Goal: Download file/media

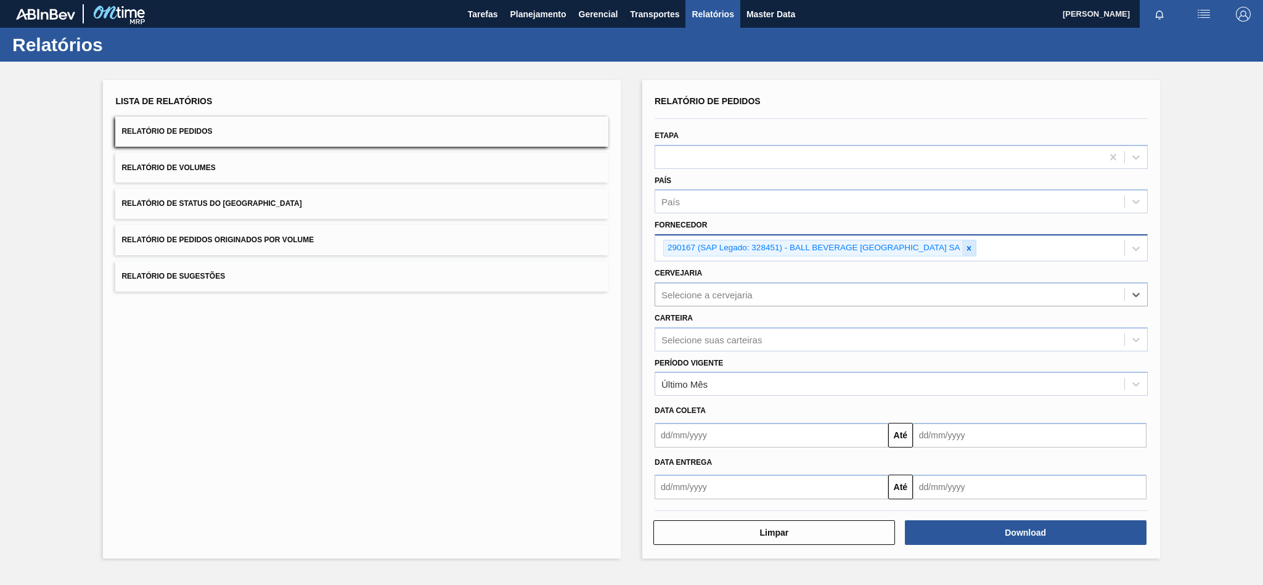
click at [970, 245] on icon at bounding box center [968, 248] width 9 height 9
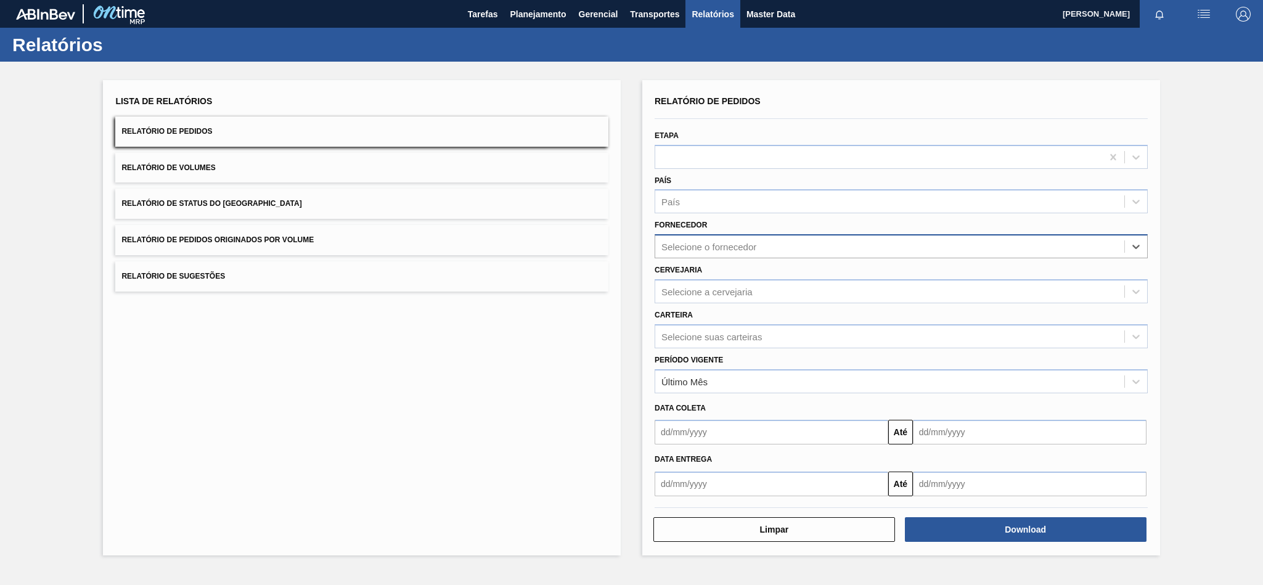
paste input "289720"
type input "289720"
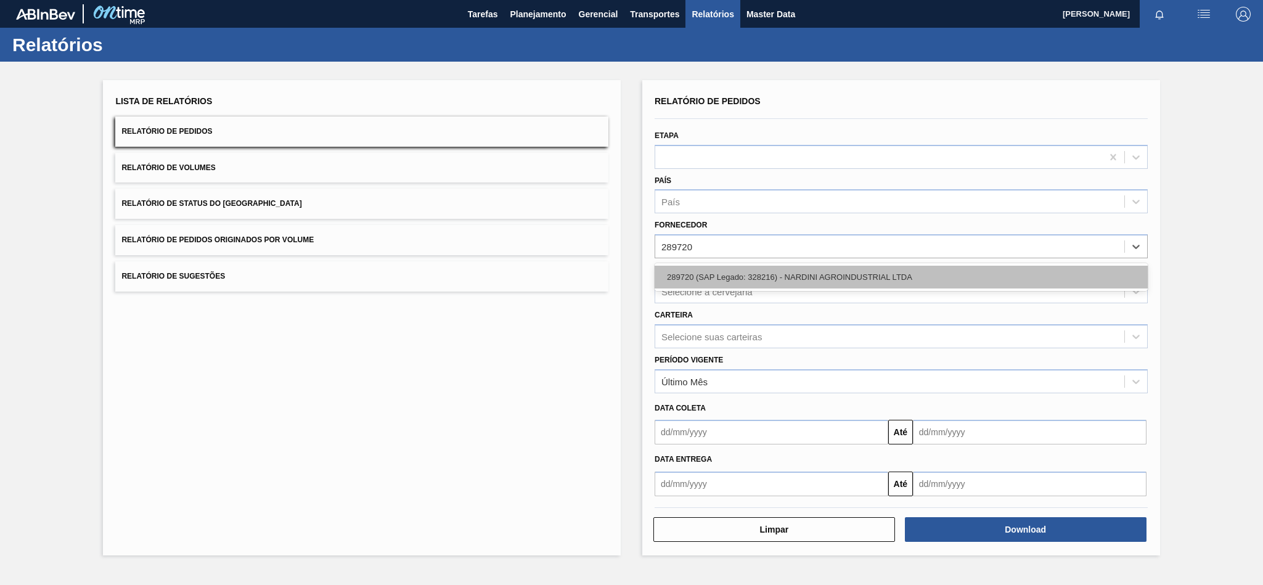
click at [719, 274] on div "289720 (SAP Legado: 328216) - NARDINI AGROINDUSTRIAL LTDA" at bounding box center [900, 277] width 493 height 23
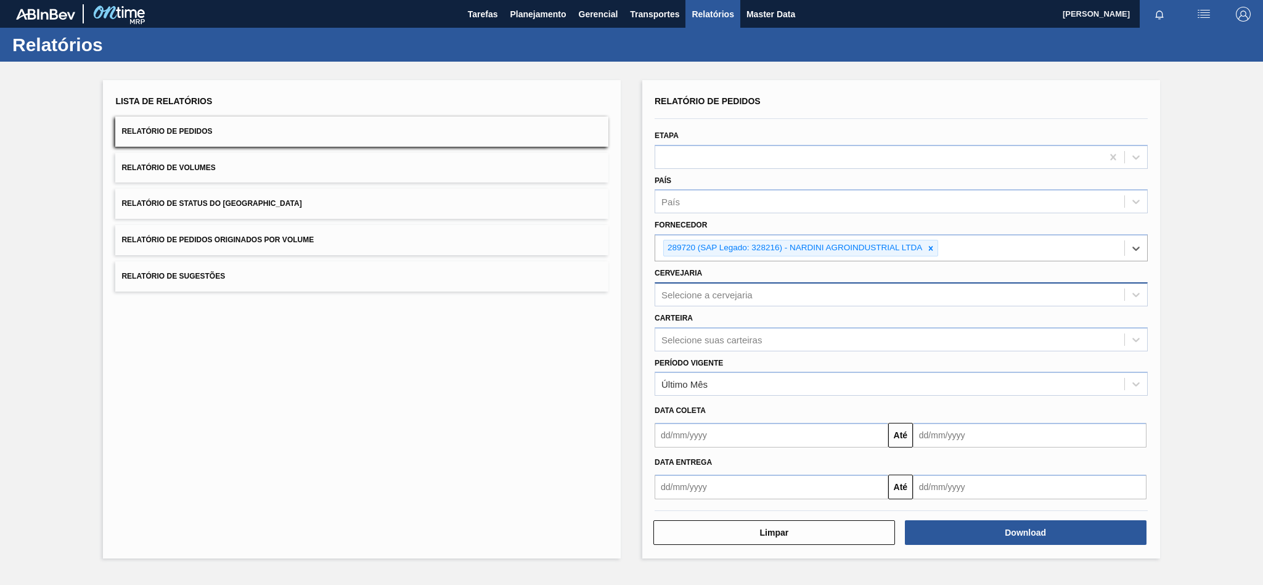
click at [662, 300] on div "Selecione a cervejaria" at bounding box center [889, 294] width 469 height 18
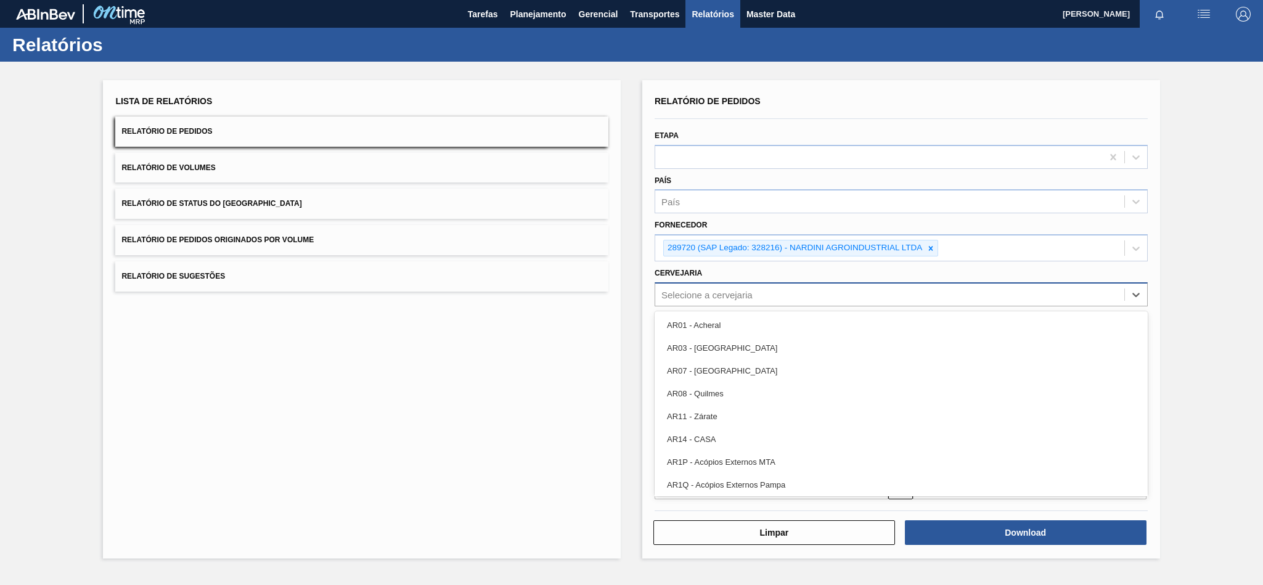
paste input "BR22"
type input "BR22"
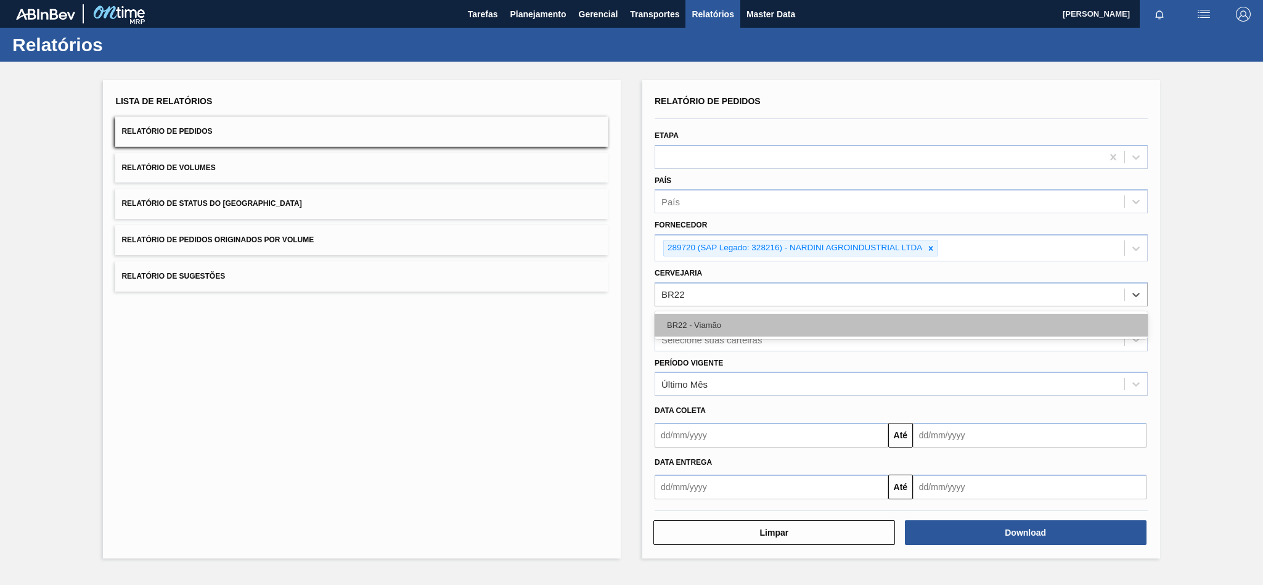
click at [677, 335] on div "BR22 - Viamão" at bounding box center [900, 325] width 493 height 23
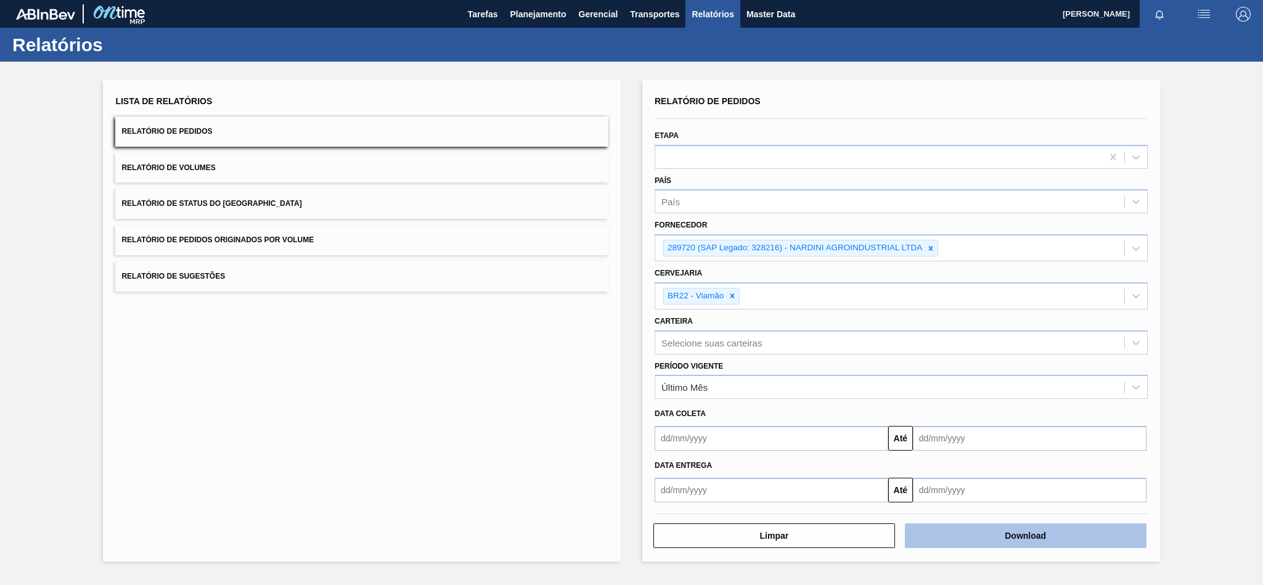
click at [1021, 538] on button "Download" at bounding box center [1026, 535] width 242 height 25
click at [932, 246] on icon at bounding box center [931, 248] width 4 height 4
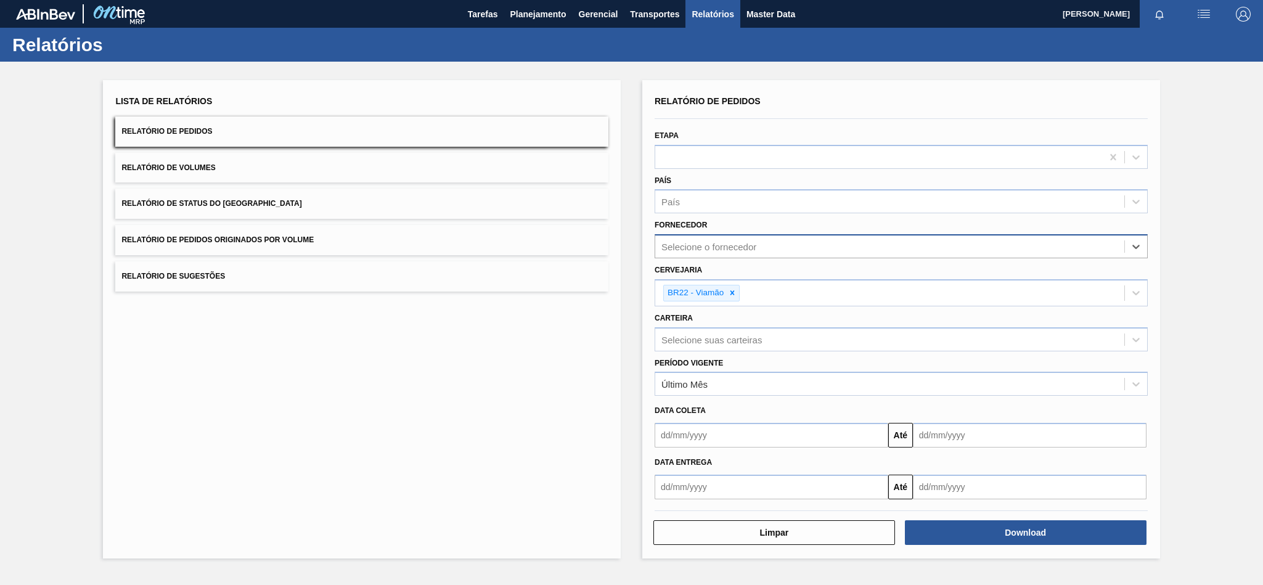
paste input "320622"
type input "320622"
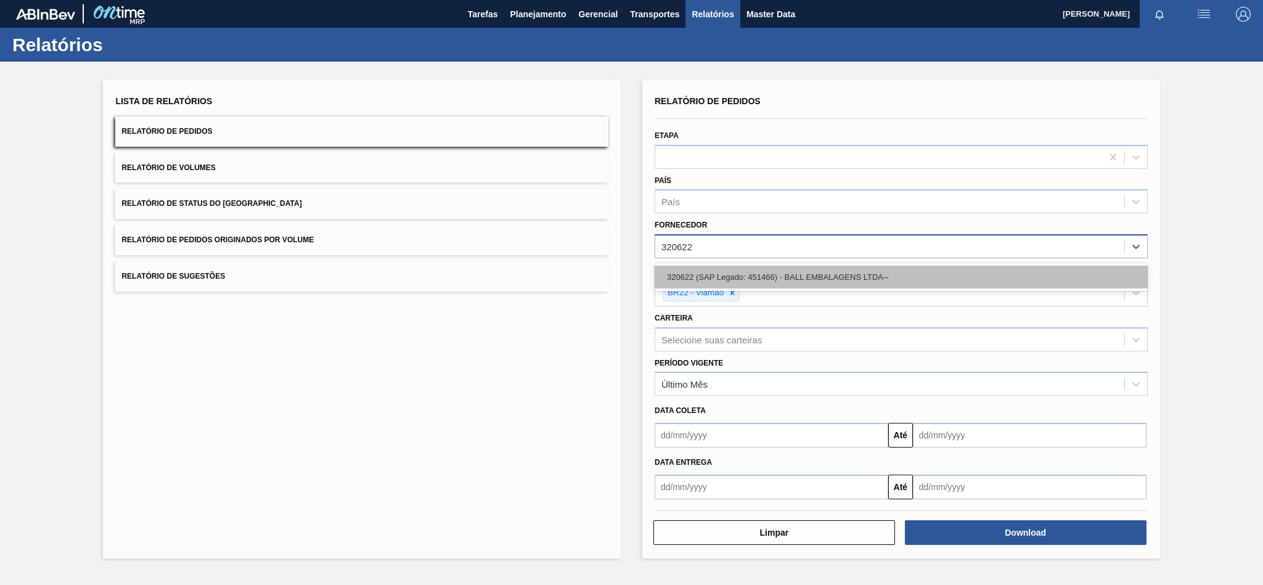
click at [742, 269] on div "320622 (SAP Legado: 451466) - BALL EMBALAGENS LTDA--" at bounding box center [900, 277] width 493 height 23
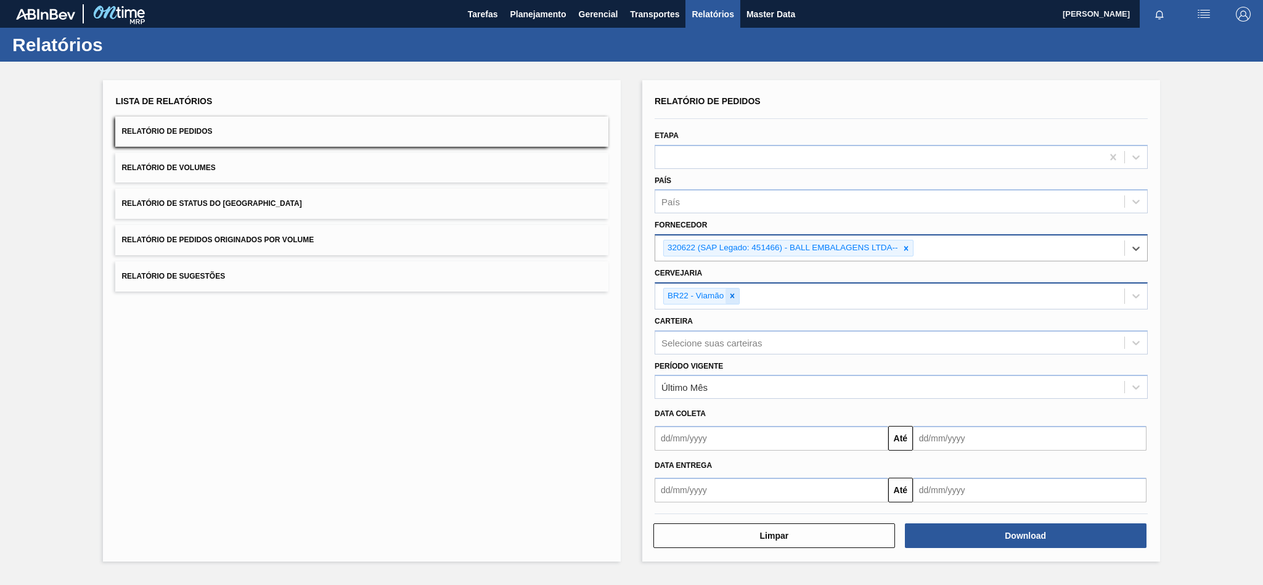
click at [734, 296] on icon at bounding box center [732, 295] width 9 height 9
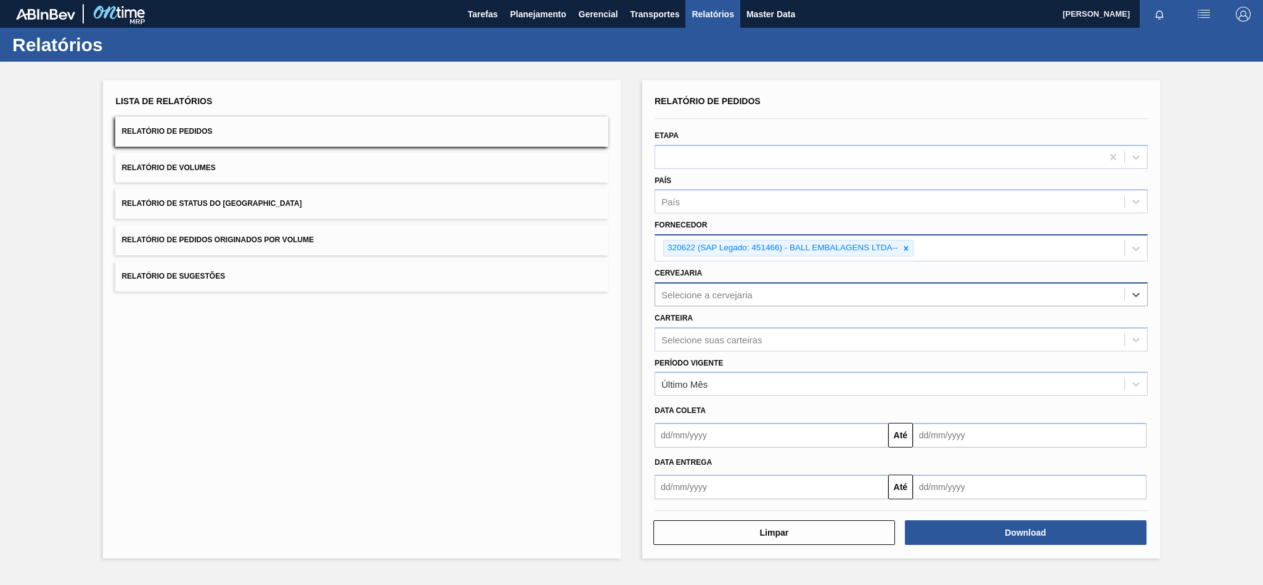
click at [699, 285] on div "Selecione a cervejaria" at bounding box center [889, 294] width 469 height 18
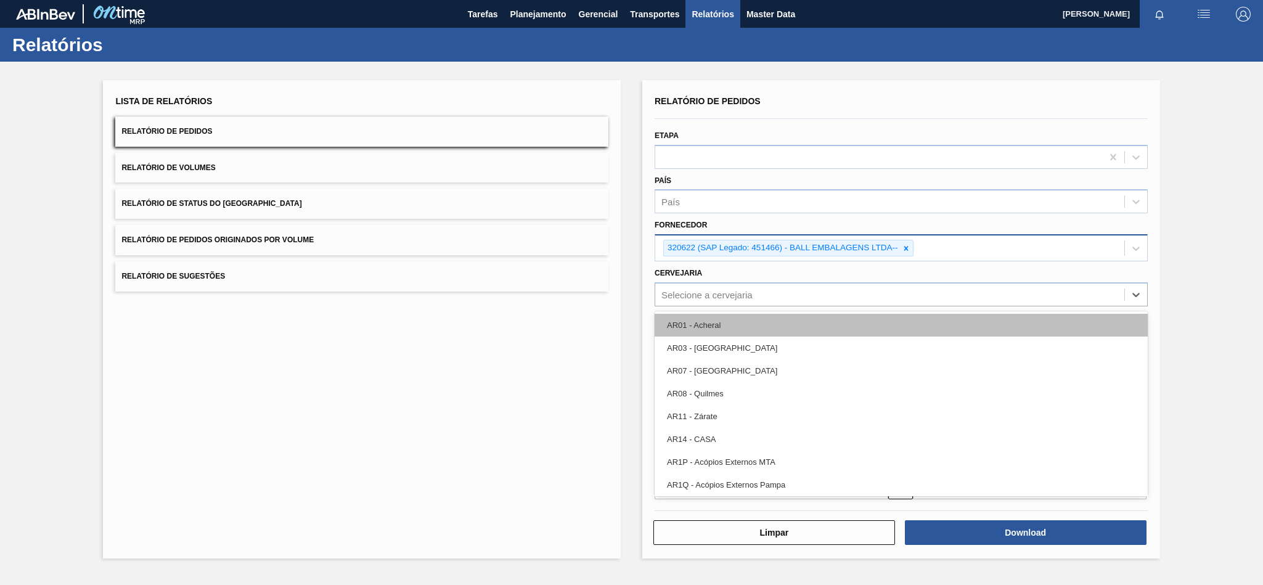
paste input "BR18"
type input "BR18"
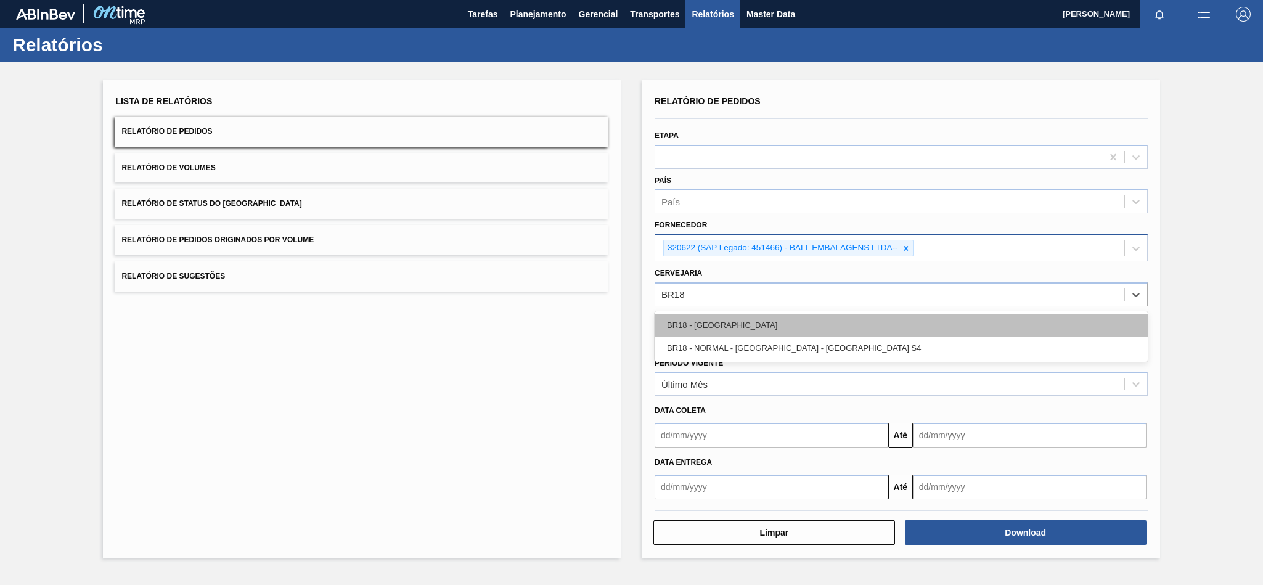
click at [689, 332] on div "BR18 - [GEOGRAPHIC_DATA]" at bounding box center [900, 325] width 493 height 23
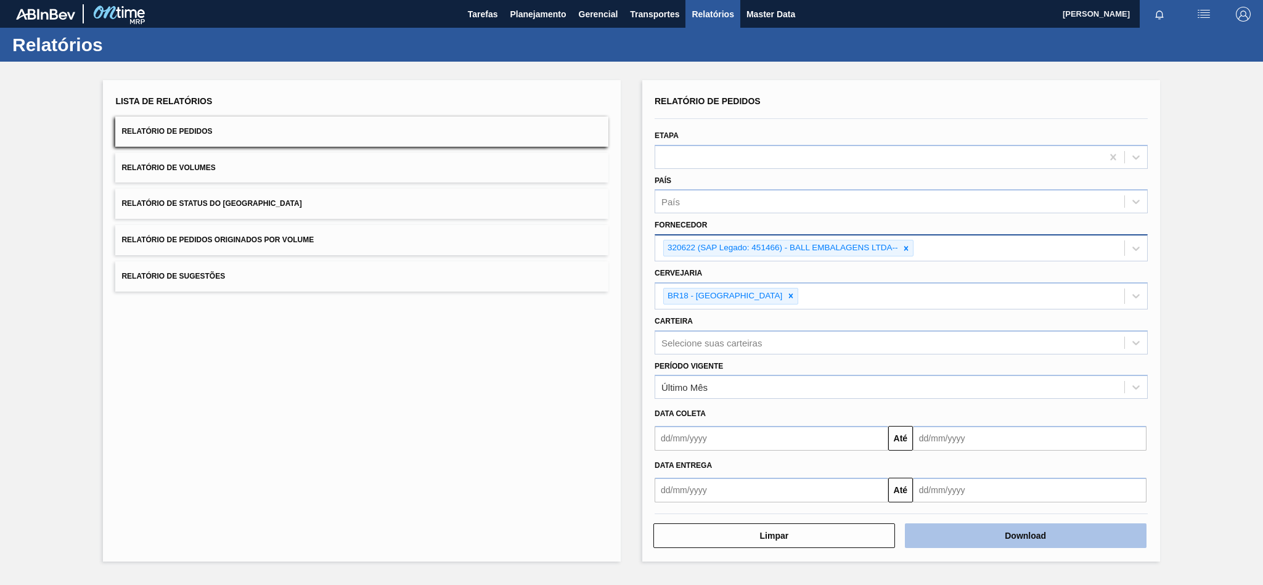
click at [980, 540] on button "Download" at bounding box center [1026, 535] width 242 height 25
click at [909, 246] on icon at bounding box center [905, 248] width 9 height 9
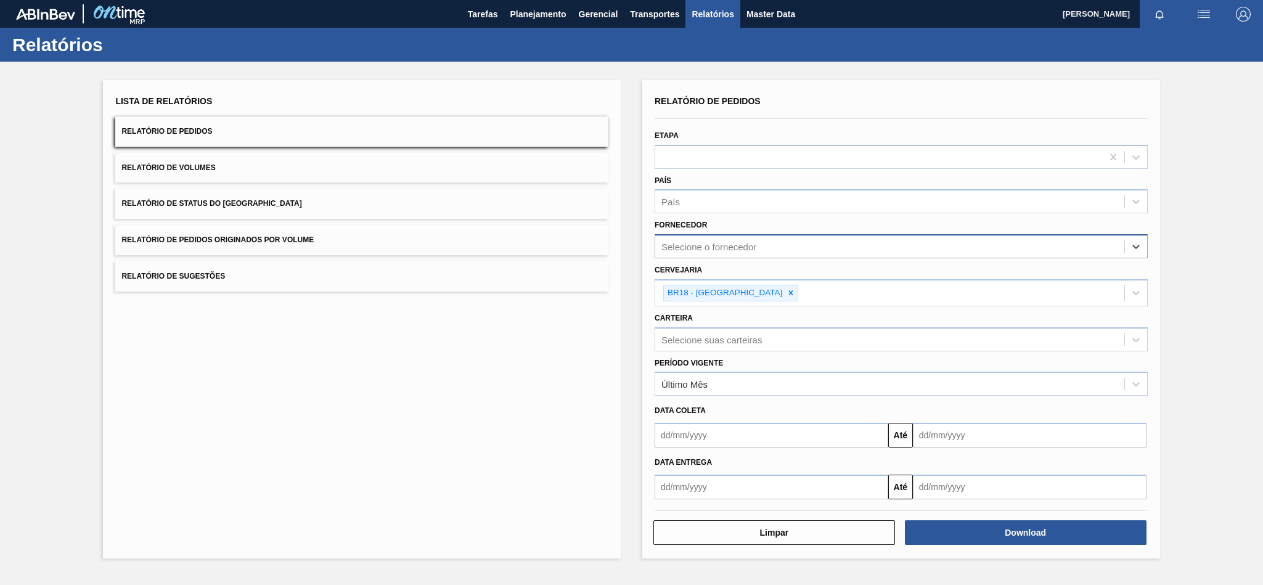
paste input "289877"
type input "289877"
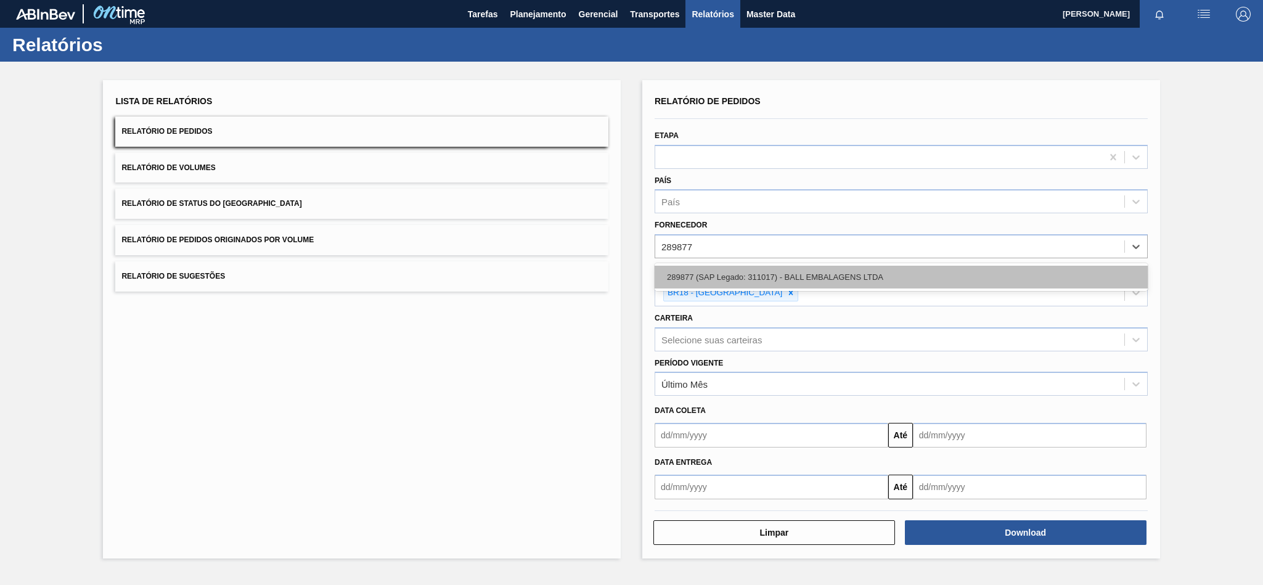
click at [786, 283] on div "289877 (SAP Legado: 311017) - BALL EMBALAGENS LTDA" at bounding box center [900, 277] width 493 height 23
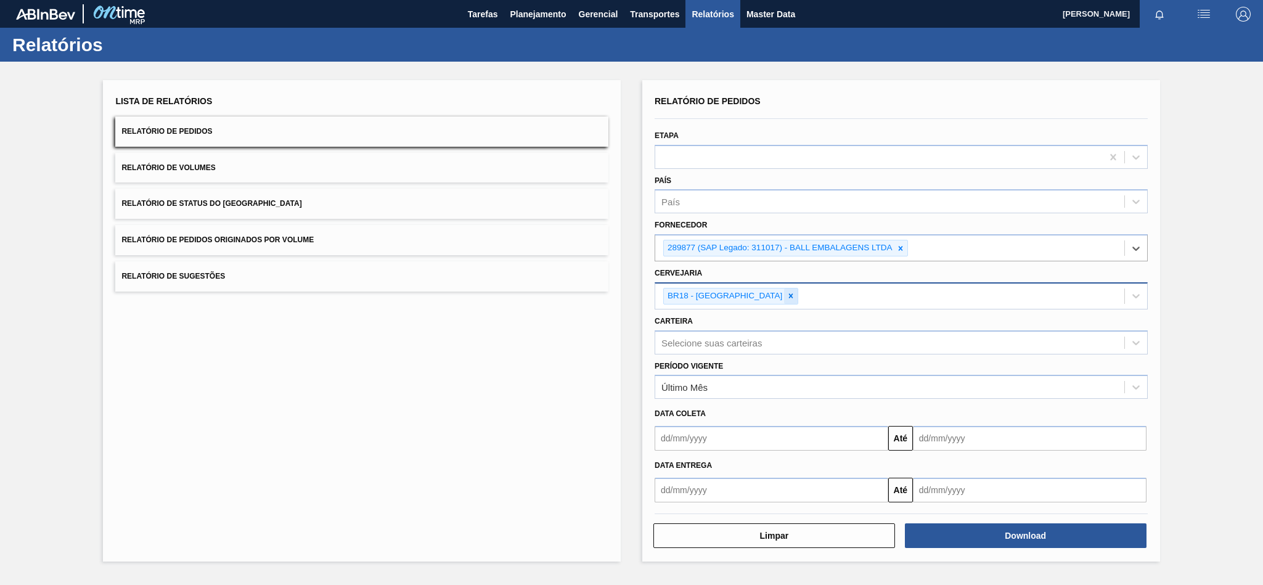
click at [786, 299] on icon at bounding box center [790, 295] width 9 height 9
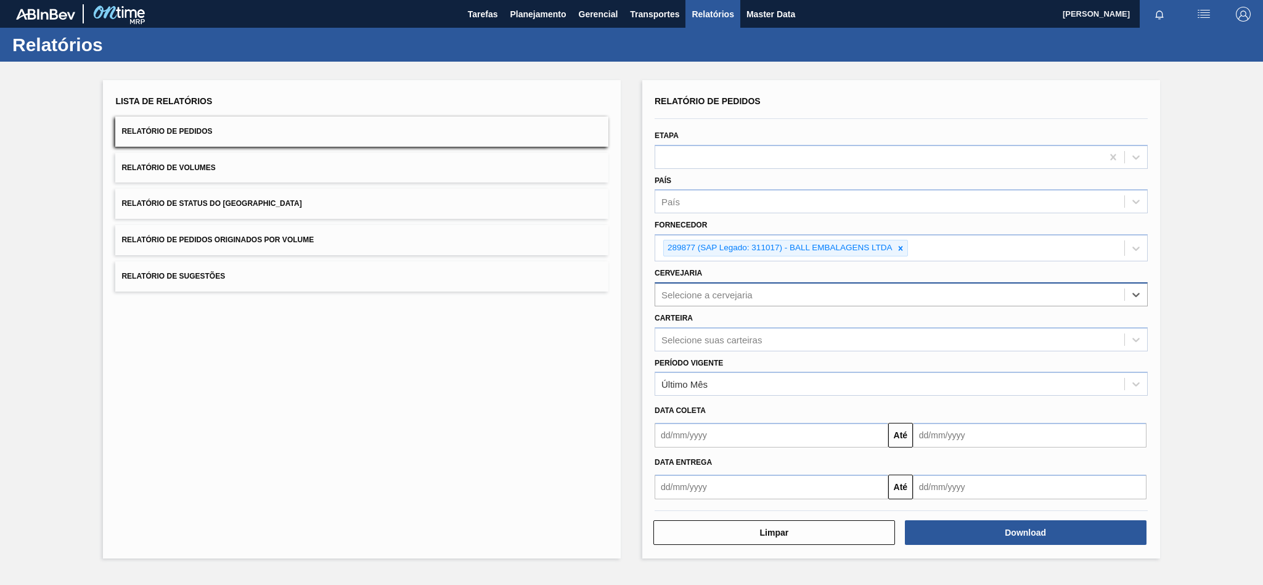
click at [753, 299] on div "Selecione a cervejaria" at bounding box center [889, 294] width 469 height 18
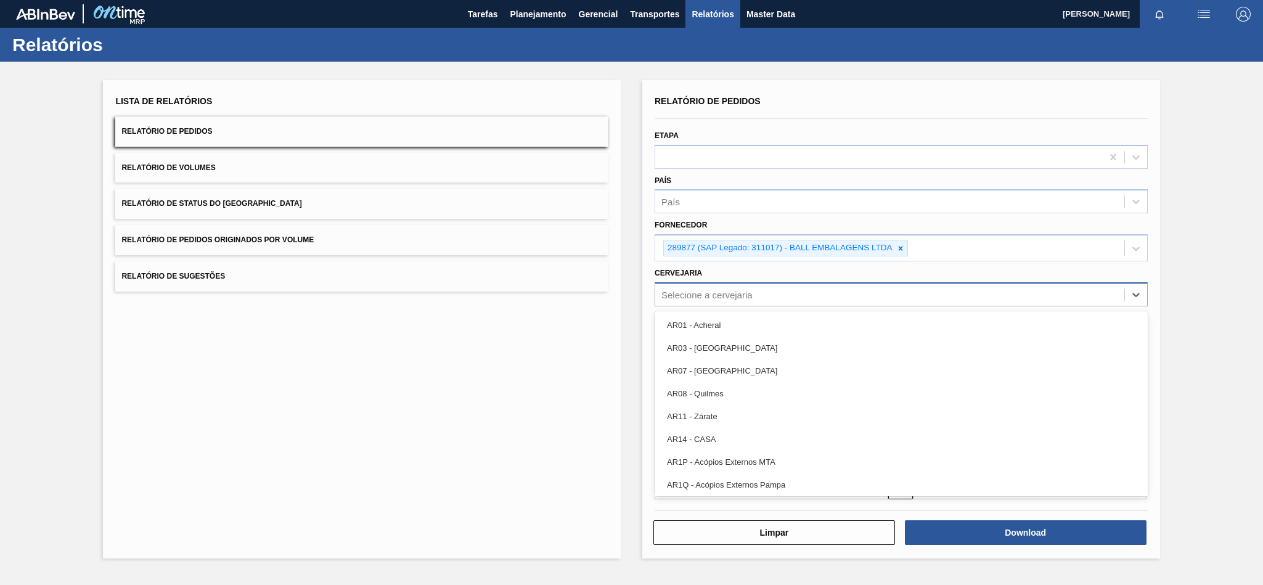
paste input "BR19"
type input "BR19"
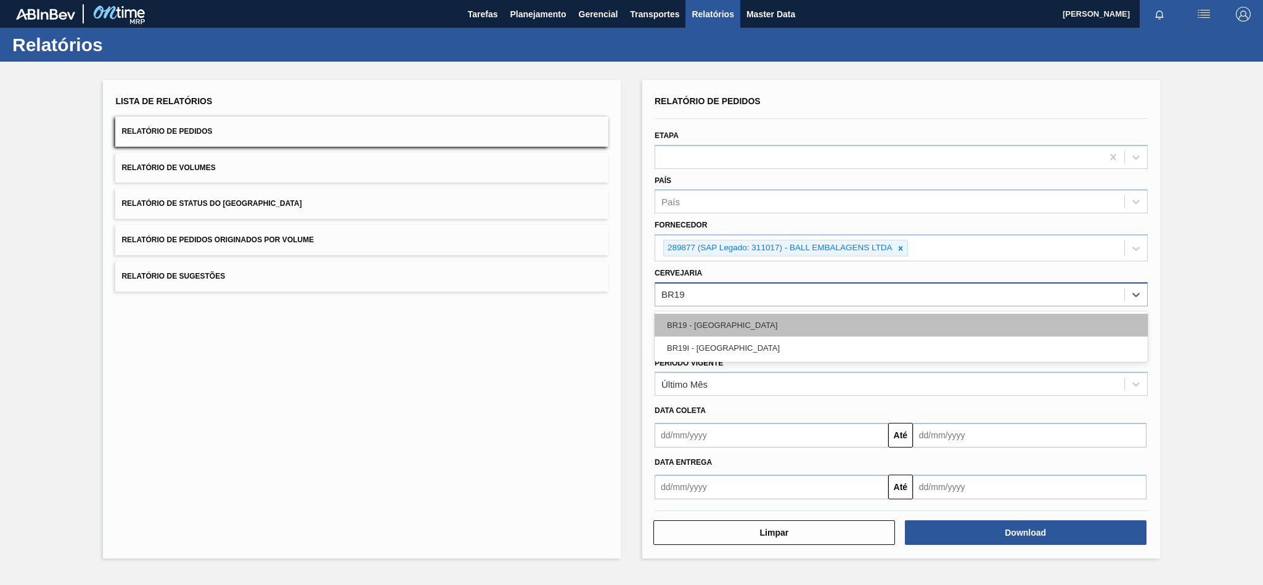
click at [730, 315] on div "BR19 - [GEOGRAPHIC_DATA]" at bounding box center [900, 325] width 493 height 23
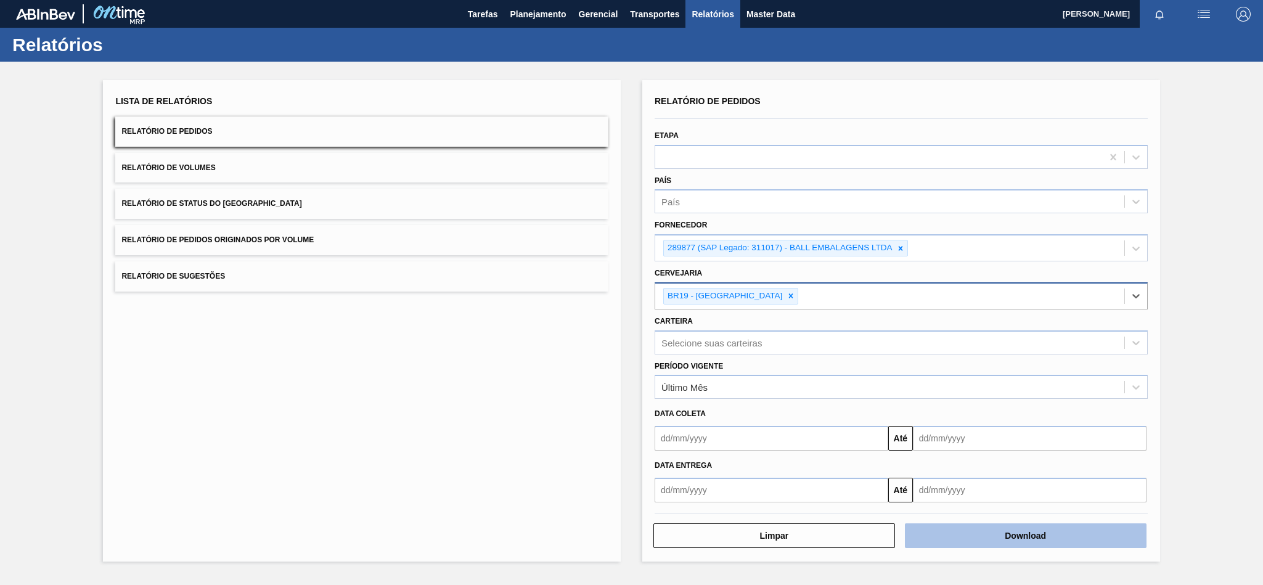
click at [988, 537] on button "Download" at bounding box center [1026, 535] width 242 height 25
